Goal: Check status: Check status

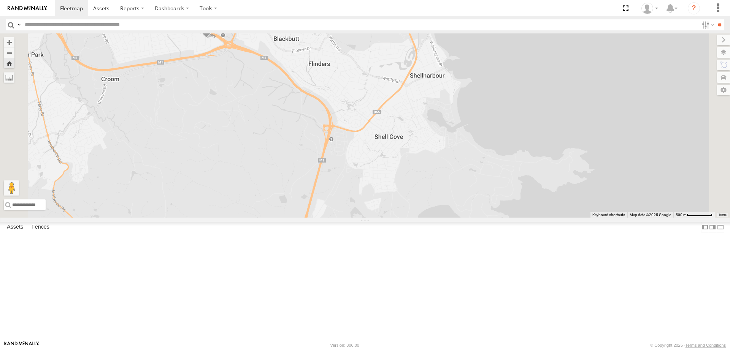
click at [0, 0] on div "W - IHW010 - [PERSON_NAME]" at bounding box center [0, 0] width 0 height 0
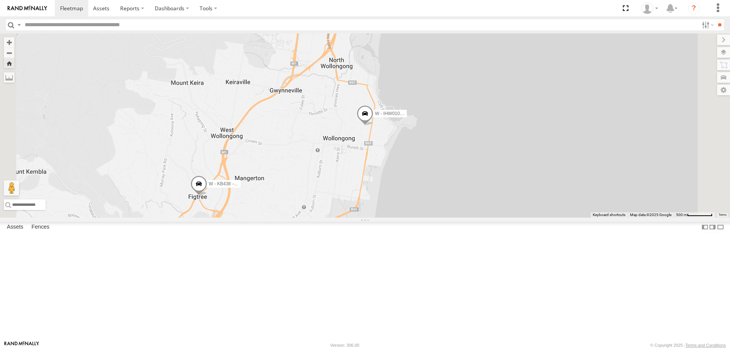
click at [0, 0] on div "W - ADS247 - [PERSON_NAME]" at bounding box center [0, 0] width 0 height 0
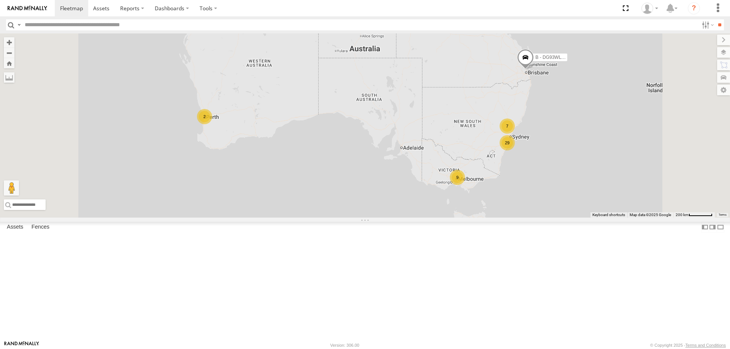
click at [0, 0] on div "W - IHW010 - [PERSON_NAME]" at bounding box center [0, 0] width 0 height 0
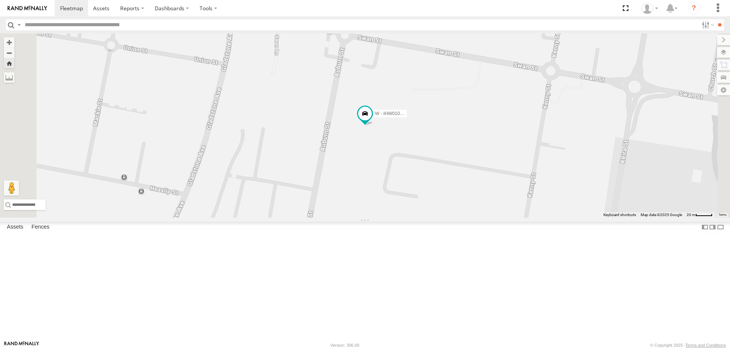
click at [0, 0] on div "W - ADS247 - [PERSON_NAME]" at bounding box center [0, 0] width 0 height 0
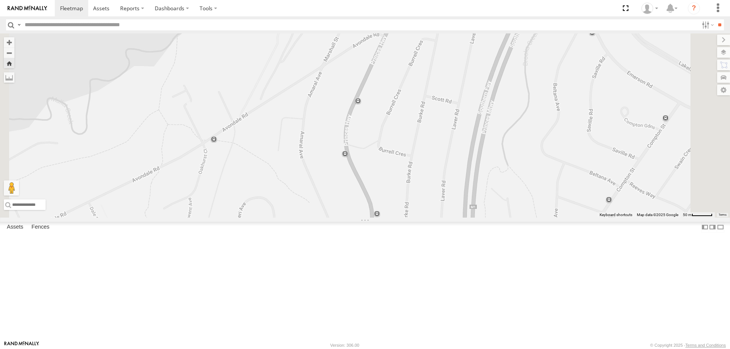
click at [0, 0] on div "W - KB438 - [PERSON_NAME]" at bounding box center [0, 0] width 0 height 0
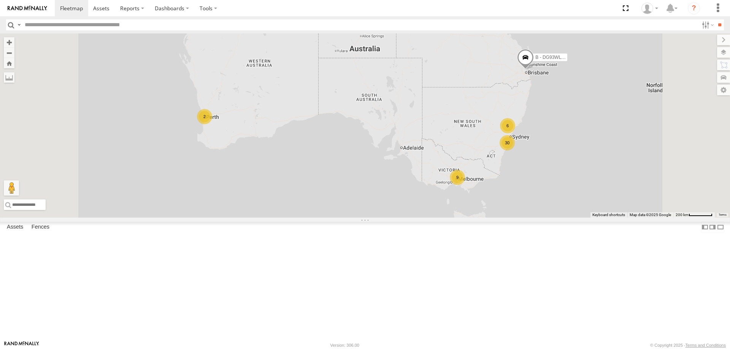
click at [0, 0] on div "W - ADS247 - [PERSON_NAME]" at bounding box center [0, 0] width 0 height 0
click at [0, 0] on div "All Assets" at bounding box center [0, 0] width 0 height 0
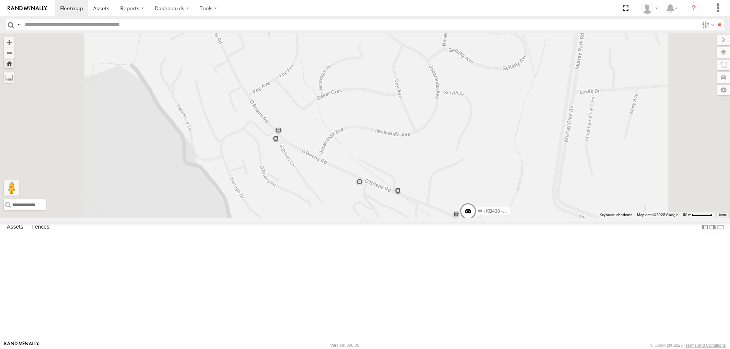
click at [0, 0] on div "W - ADS247 - [PERSON_NAME]" at bounding box center [0, 0] width 0 height 0
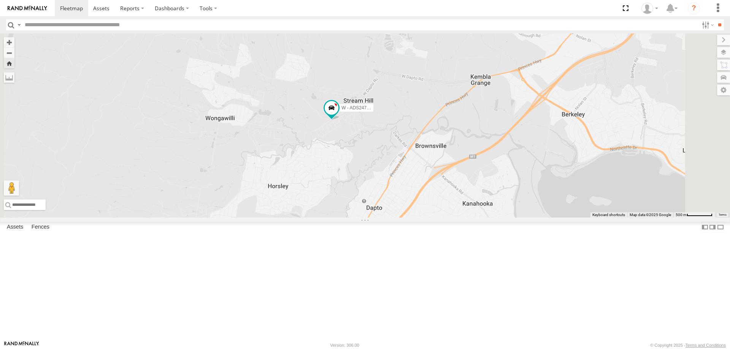
click at [0, 0] on div "W - KB438 - [PERSON_NAME]" at bounding box center [0, 0] width 0 height 0
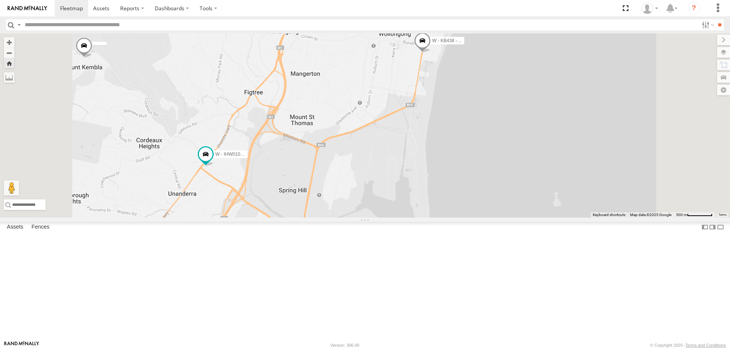
click at [0, 0] on div "W - IHW010 - [PERSON_NAME]" at bounding box center [0, 0] width 0 height 0
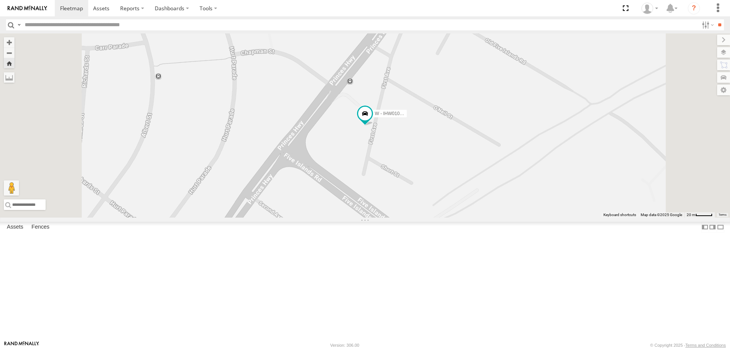
click at [0, 0] on div "W - KB438 - [PERSON_NAME]" at bounding box center [0, 0] width 0 height 0
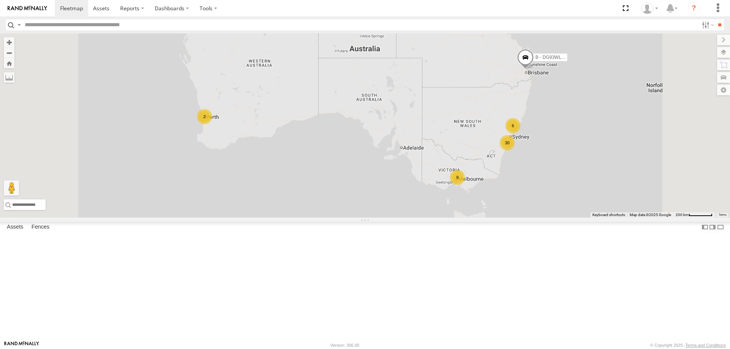
click at [0, 0] on div "W - KB438 - [PERSON_NAME] All Assets" at bounding box center [0, 0] width 0 height 0
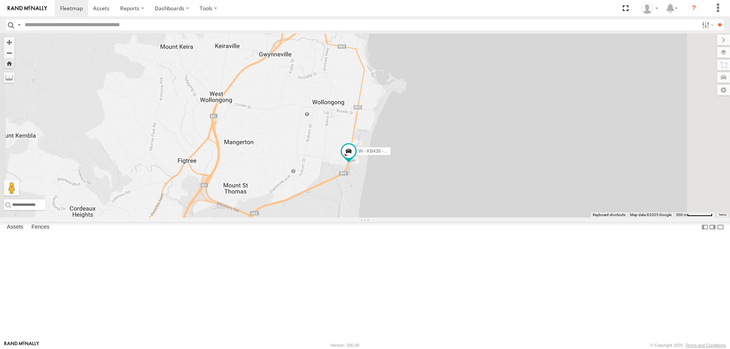
click at [0, 0] on div "W - KB438 - [PERSON_NAME]" at bounding box center [0, 0] width 0 height 0
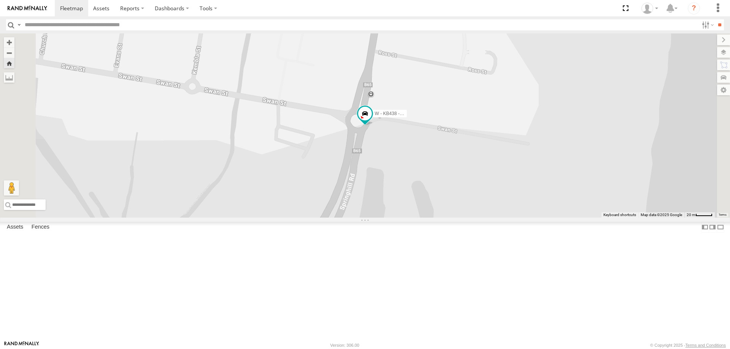
click at [0, 0] on div "W - ADS247 - [PERSON_NAME]" at bounding box center [0, 0] width 0 height 0
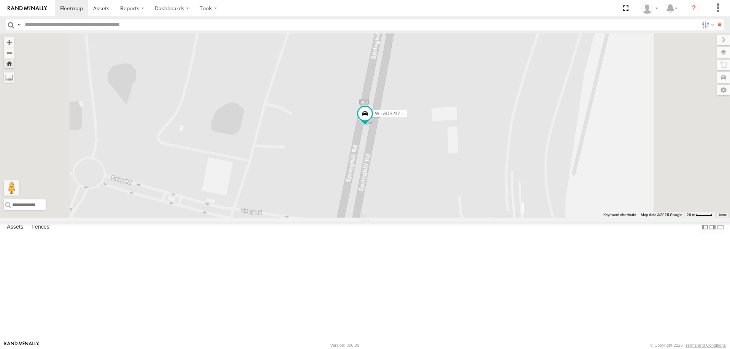
click at [0, 0] on div "W - IHW010 - [PERSON_NAME]" at bounding box center [0, 0] width 0 height 0
